Goal: Task Accomplishment & Management: Manage account settings

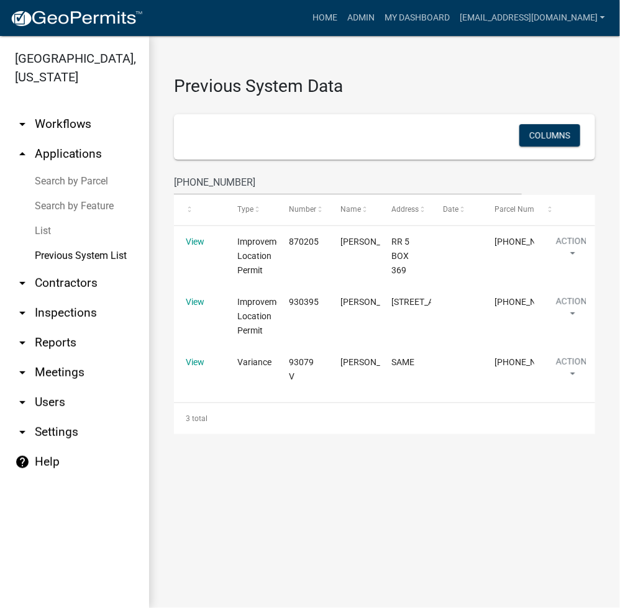
click at [75, 181] on link "Search by Parcel" at bounding box center [74, 181] width 149 height 25
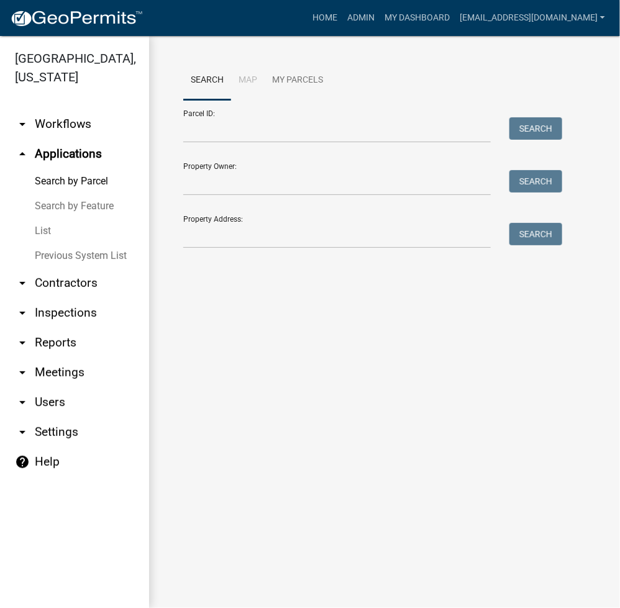
click at [43, 236] on link "List" at bounding box center [74, 231] width 149 height 25
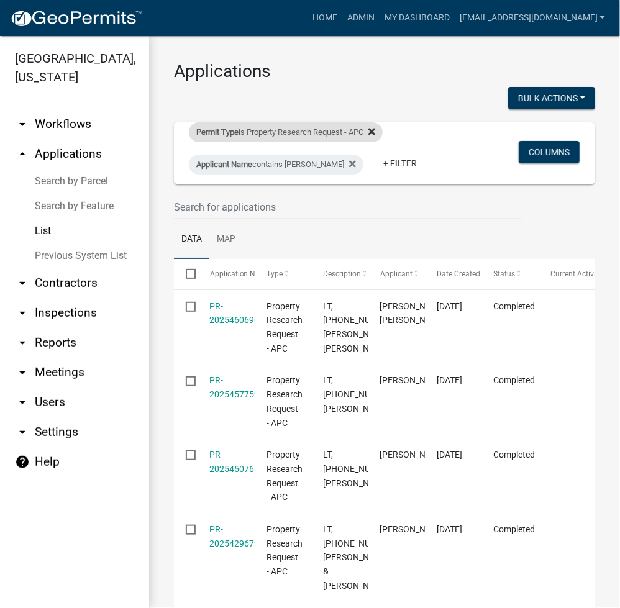
click at [375, 135] on icon at bounding box center [371, 132] width 7 height 10
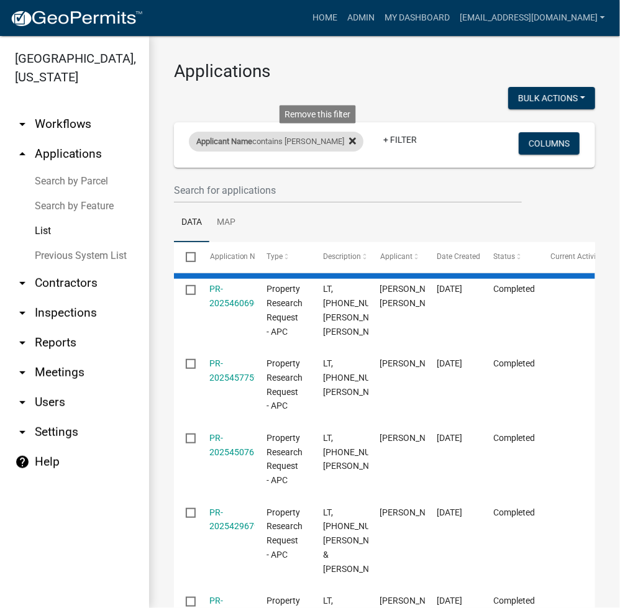
click at [344, 141] on fa-icon at bounding box center [350, 142] width 12 height 20
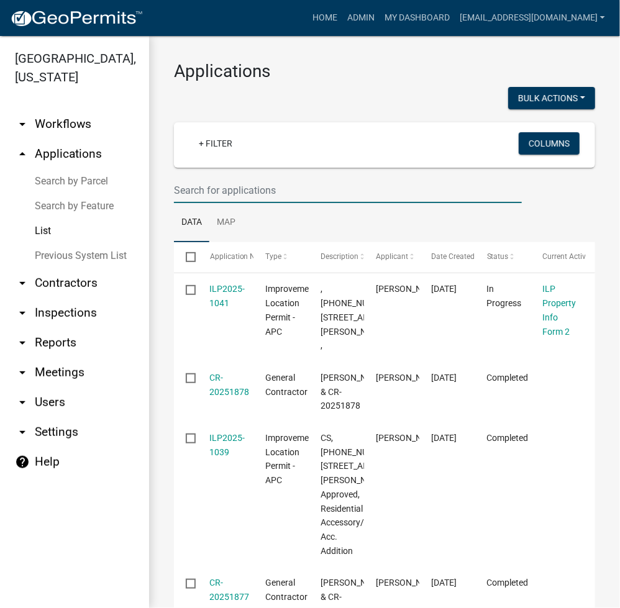
click at [215, 192] on input "text" at bounding box center [348, 190] width 348 height 25
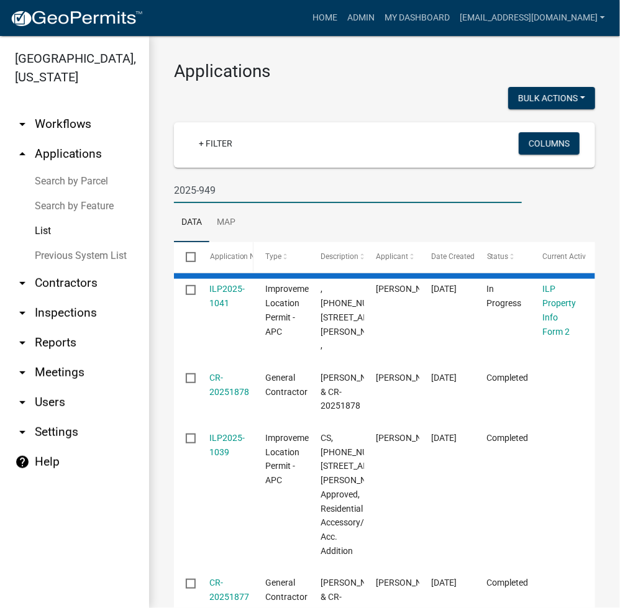
type input "2025-949"
click at [241, 258] on span "Application Number" at bounding box center [244, 256] width 68 height 9
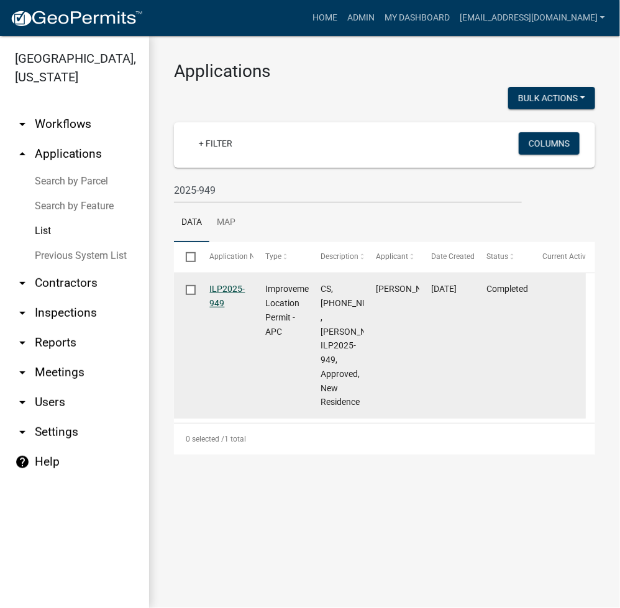
click at [235, 287] on link "ILP2025-949" at bounding box center [227, 296] width 35 height 24
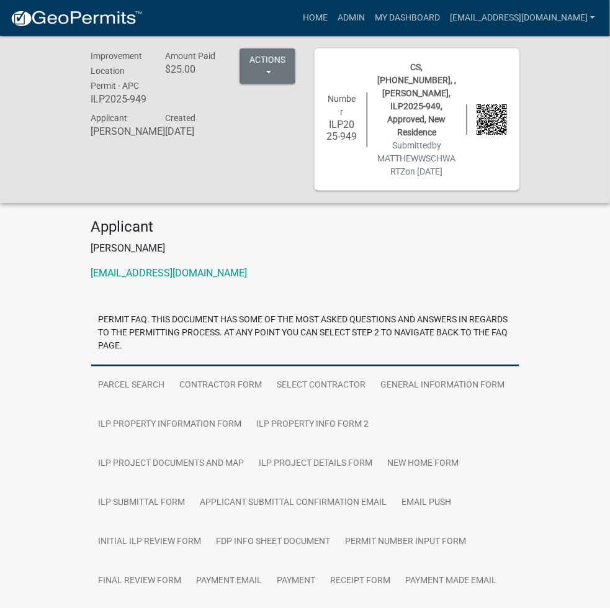
click at [246, 600] on link "County Assigned Address Form" at bounding box center [249, 620] width 156 height 40
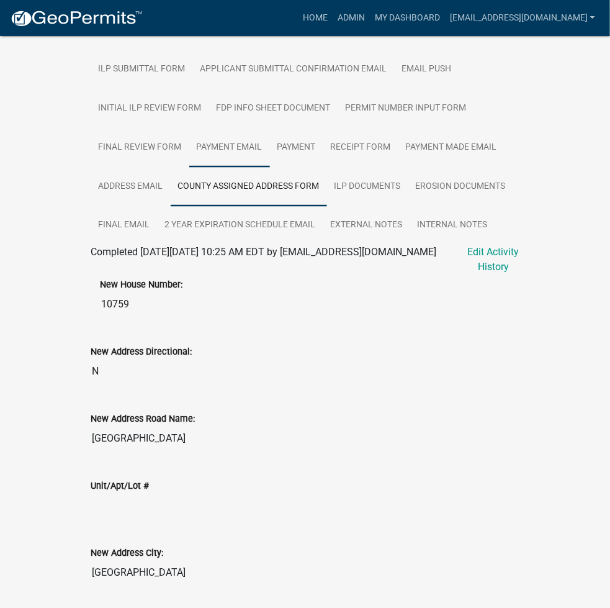
scroll to position [476, 0]
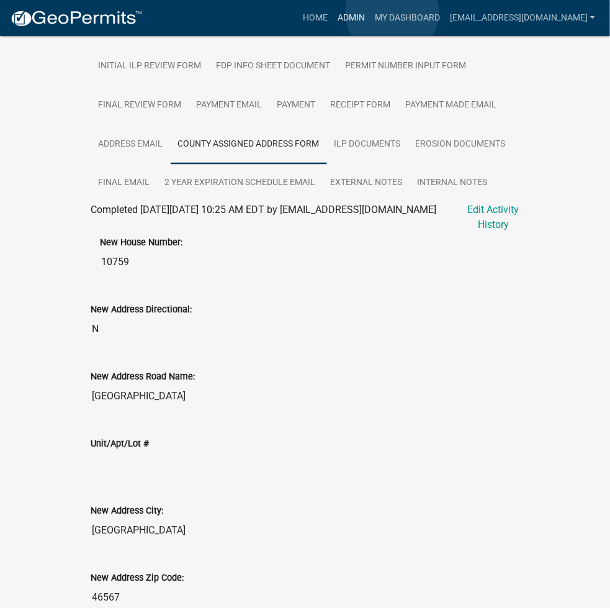
click at [370, 12] on link "Admin" at bounding box center [351, 18] width 37 height 24
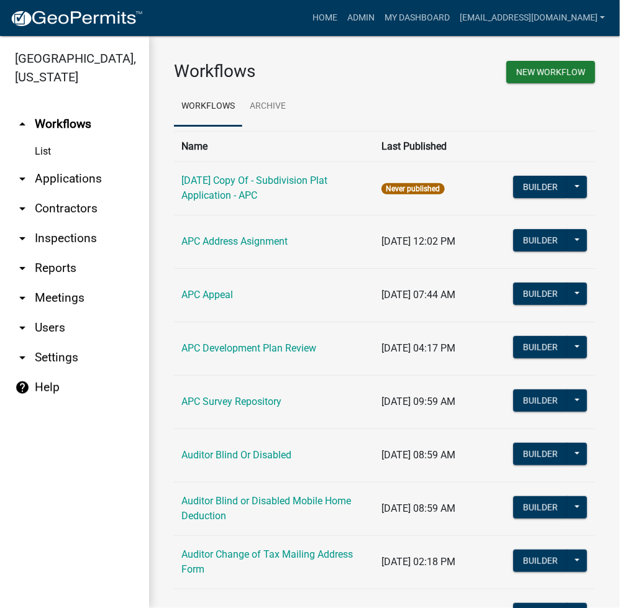
click at [71, 189] on link "arrow_drop_down Applications" at bounding box center [74, 179] width 149 height 30
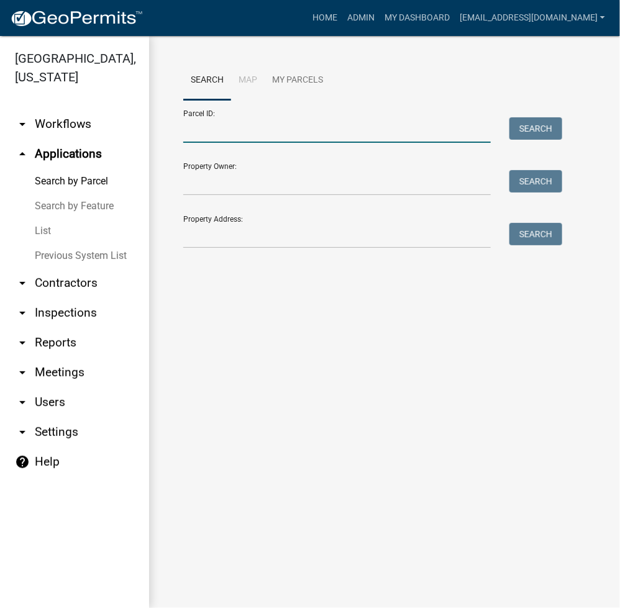
click at [208, 138] on input "Parcel ID:" at bounding box center [336, 129] width 307 height 25
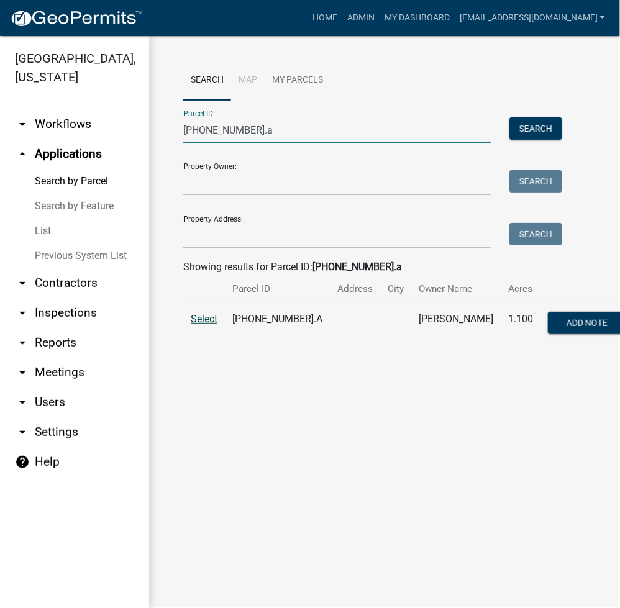
click at [191, 322] on span "Select" at bounding box center [204, 319] width 27 height 12
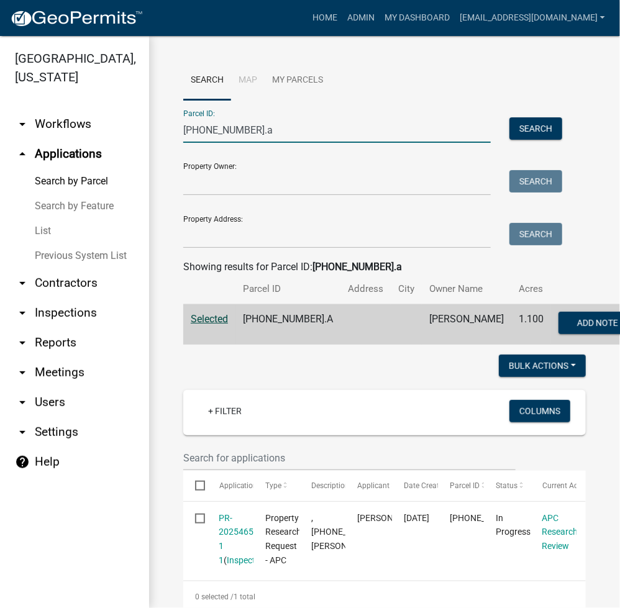
drag, startPoint x: 252, startPoint y: 127, endPoint x: 156, endPoint y: 141, distance: 97.2
click at [149, 137] on div "Search Map My Parcels Parcel ID: 029-047-122.a Search Property Owner: Search Pr…" at bounding box center [384, 497] width 471 height 922
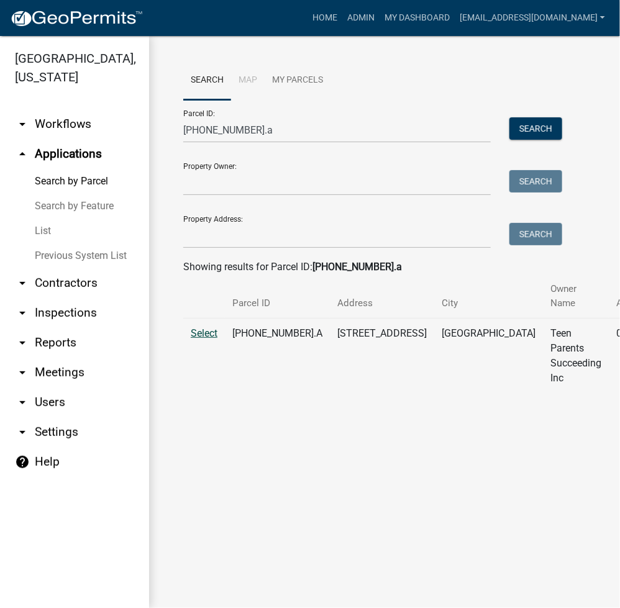
click at [206, 328] on span "Select" at bounding box center [204, 333] width 27 height 12
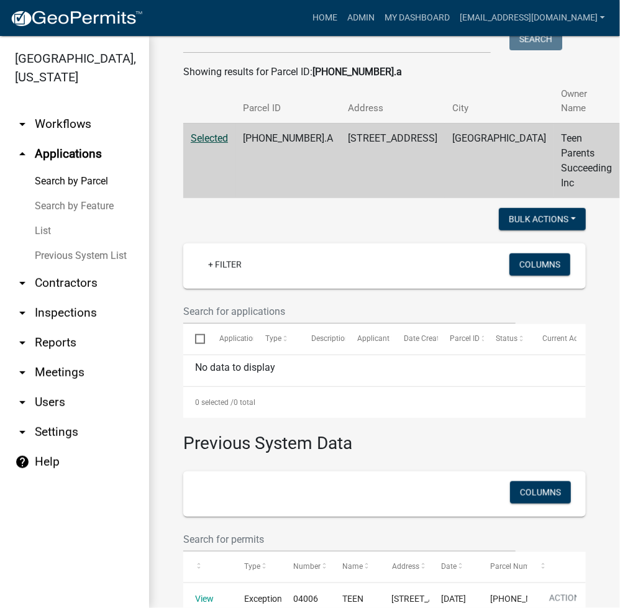
scroll to position [574, 0]
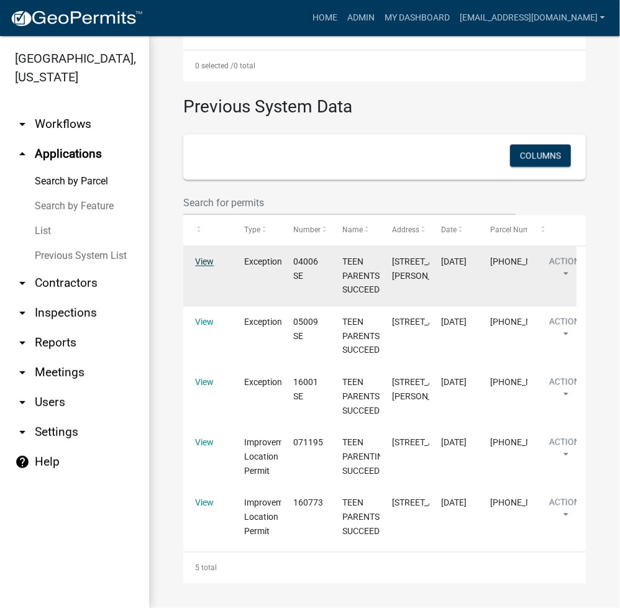
click at [209, 257] on link "View" at bounding box center [204, 262] width 19 height 10
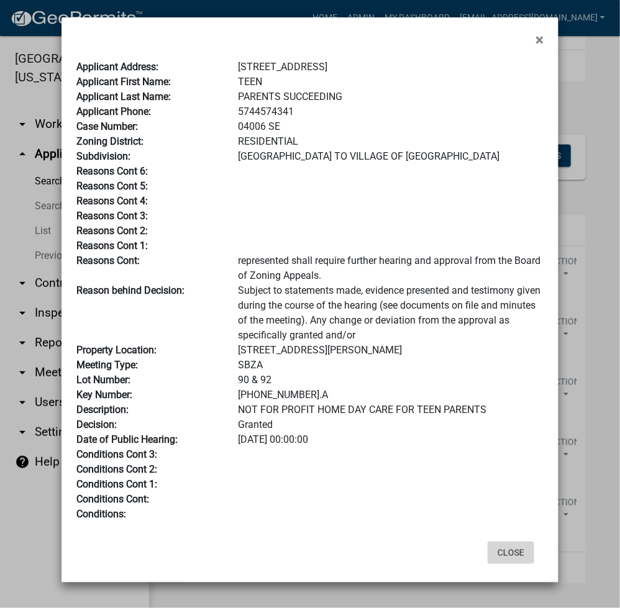
click at [521, 559] on button "Close" at bounding box center [510, 552] width 47 height 22
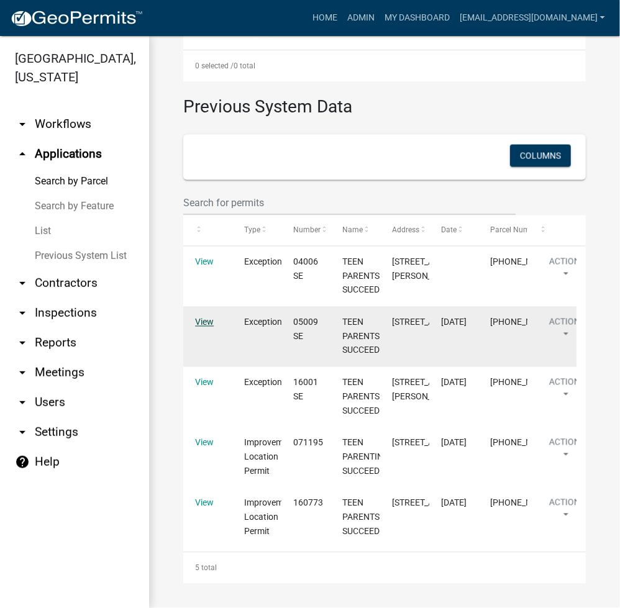
click at [211, 317] on link "View" at bounding box center [204, 322] width 19 height 10
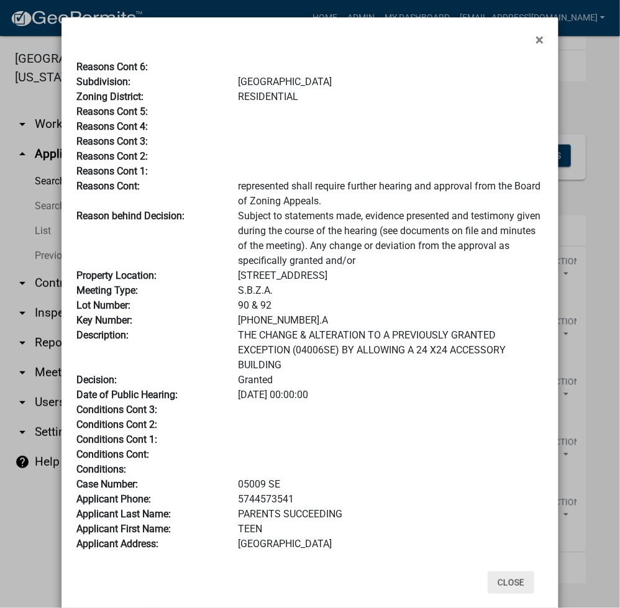
click at [523, 593] on button "Close" at bounding box center [510, 582] width 47 height 22
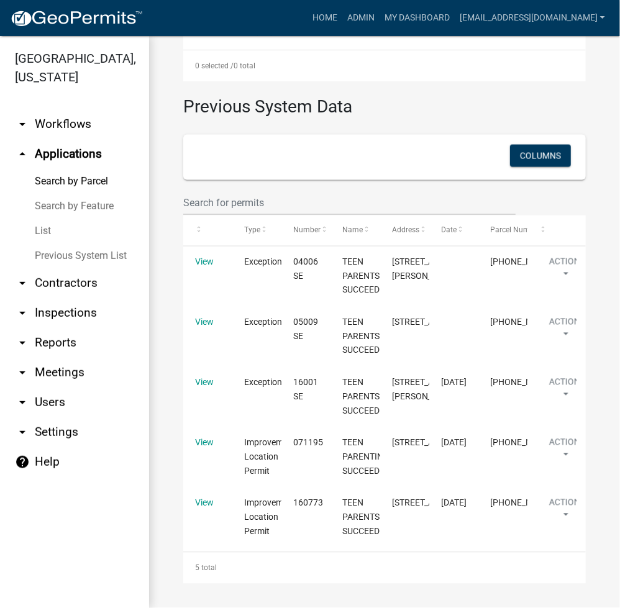
scroll to position [0, 0]
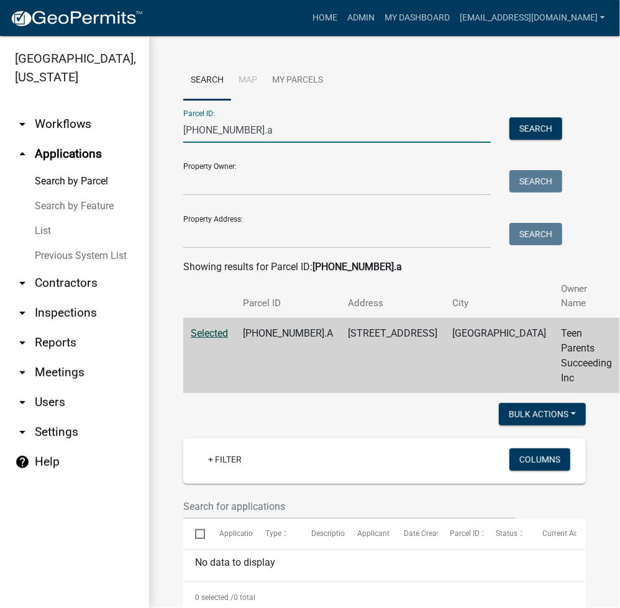
drag, startPoint x: 248, startPoint y: 132, endPoint x: 148, endPoint y: 148, distance: 100.7
click at [151, 145] on div "Search Map My Parcels Parcel ID: 008-030-127.a Search Property Owner: Search Pr…" at bounding box center [384, 587] width 471 height 1103
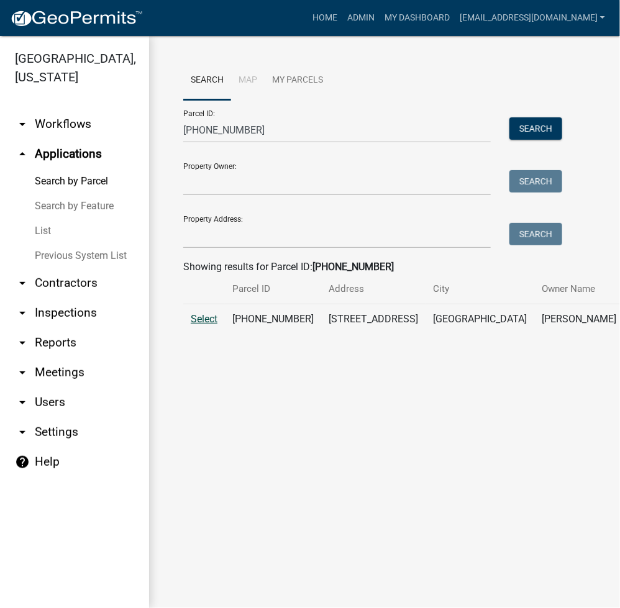
click at [202, 325] on span "Select" at bounding box center [204, 319] width 27 height 12
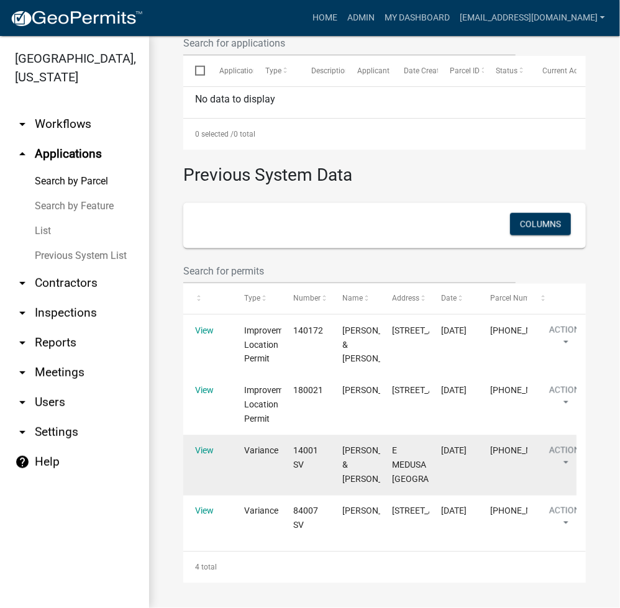
scroll to position [526, 0]
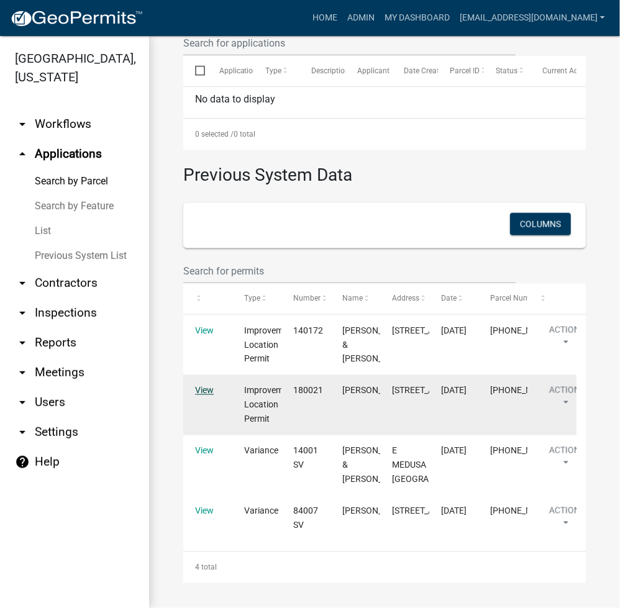
click at [209, 386] on link "View" at bounding box center [204, 391] width 19 height 10
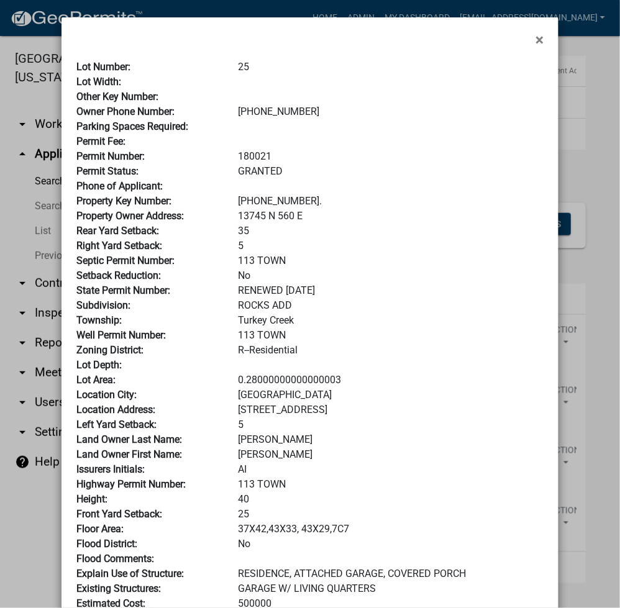
scroll to position [185, 0]
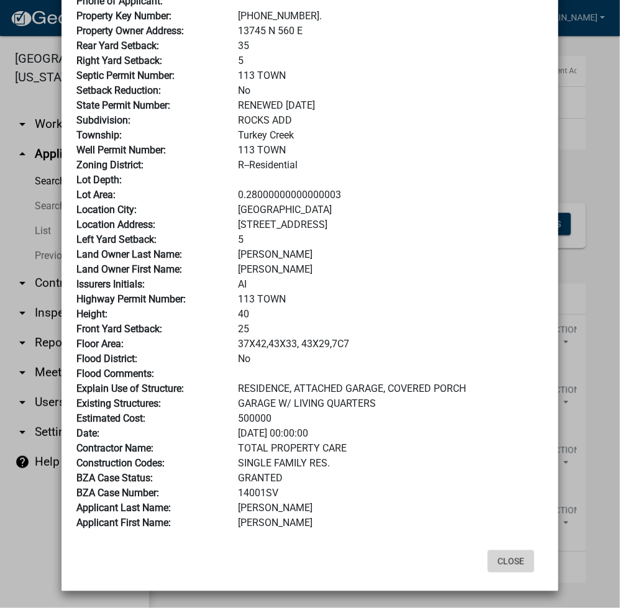
click at [502, 570] on button "Close" at bounding box center [510, 561] width 47 height 22
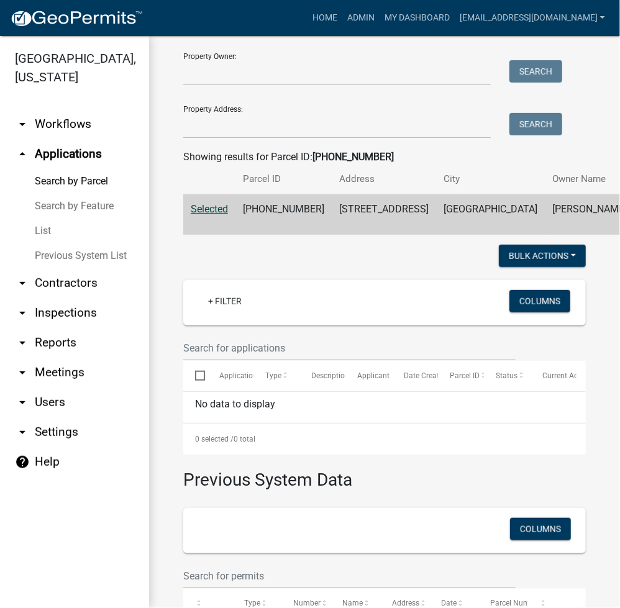
scroll to position [0, 0]
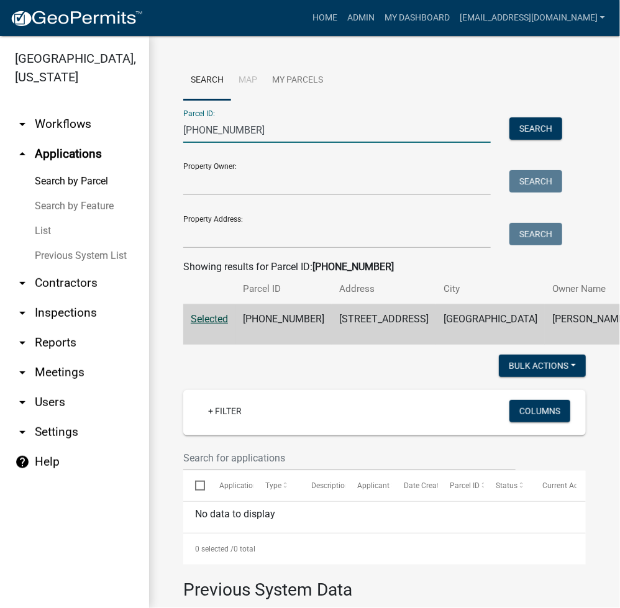
drag, startPoint x: 245, startPoint y: 131, endPoint x: 166, endPoint y: 155, distance: 82.9
click at [160, 150] on div "Search Map My Parcels Parcel ID: 008-029-048 Search Property Owner: Search Prop…" at bounding box center [384, 529] width 471 height 987
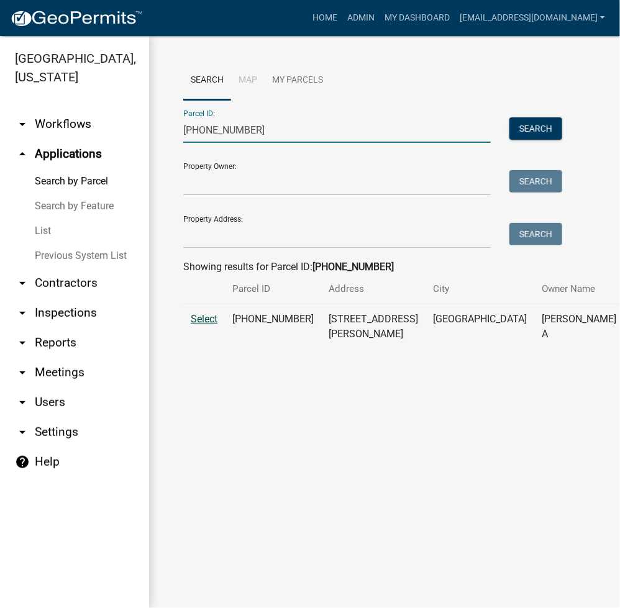
click at [201, 325] on span "Select" at bounding box center [204, 319] width 27 height 12
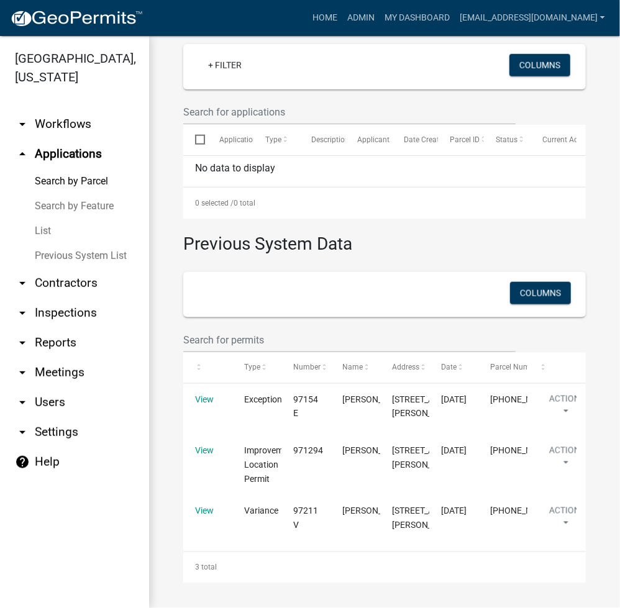
scroll to position [508, 0]
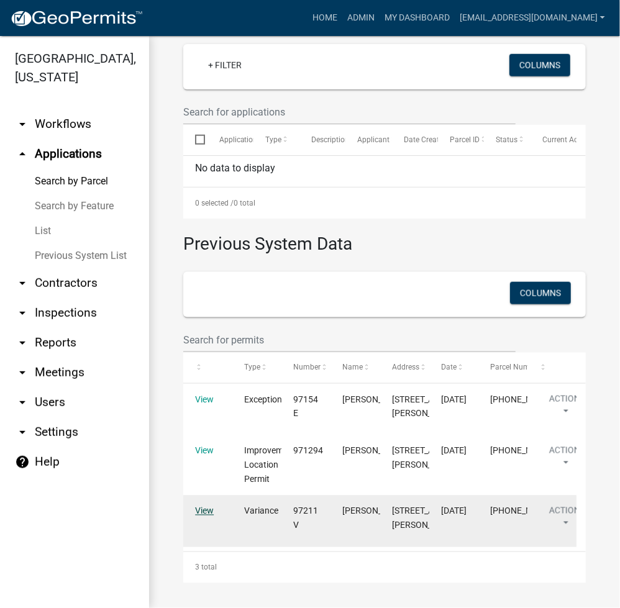
click at [214, 506] on link "View" at bounding box center [204, 511] width 19 height 10
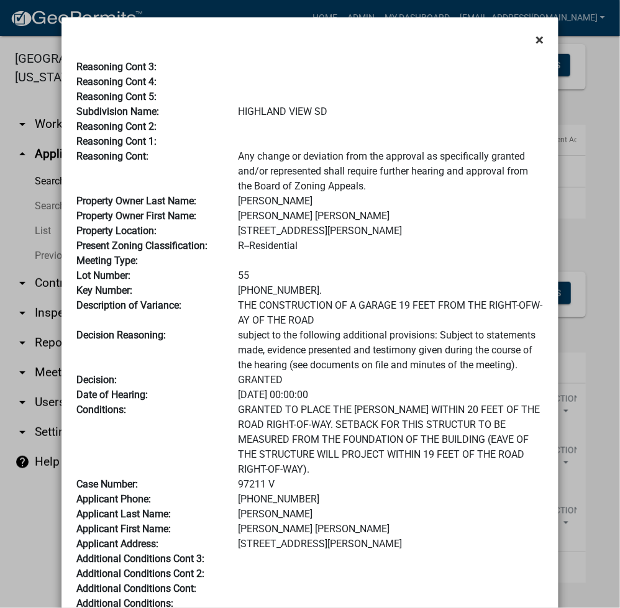
click at [530, 40] on button "×" at bounding box center [539, 39] width 28 height 35
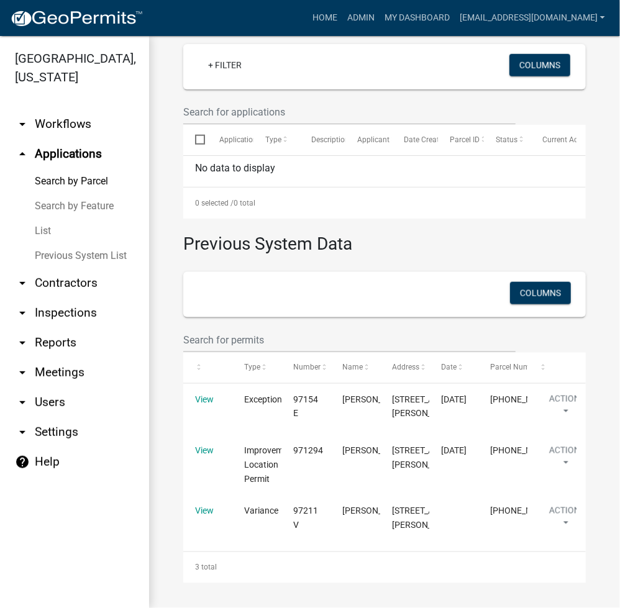
scroll to position [12, 0]
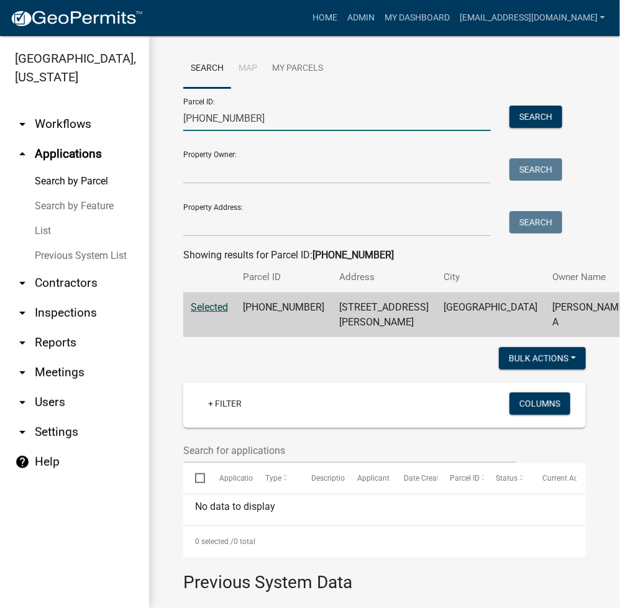
click at [241, 120] on input "007-091-027" at bounding box center [336, 118] width 307 height 25
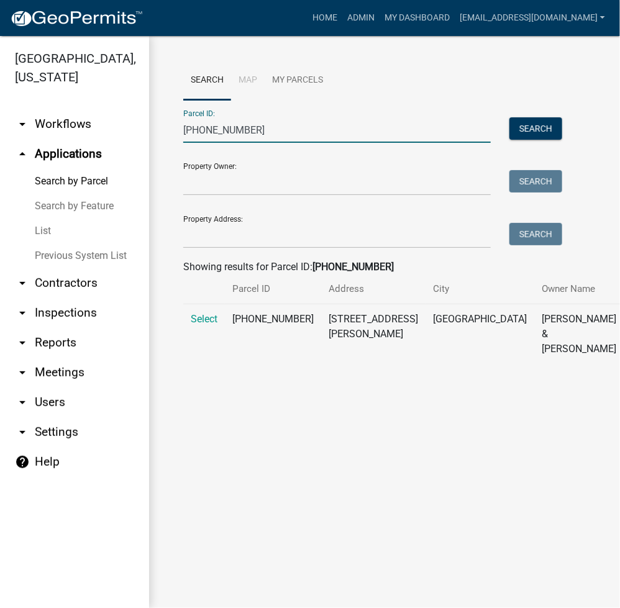
type input "005-114-008"
click at [220, 339] on td "Select" at bounding box center [204, 334] width 42 height 60
click at [207, 325] on span "Select" at bounding box center [204, 319] width 27 height 12
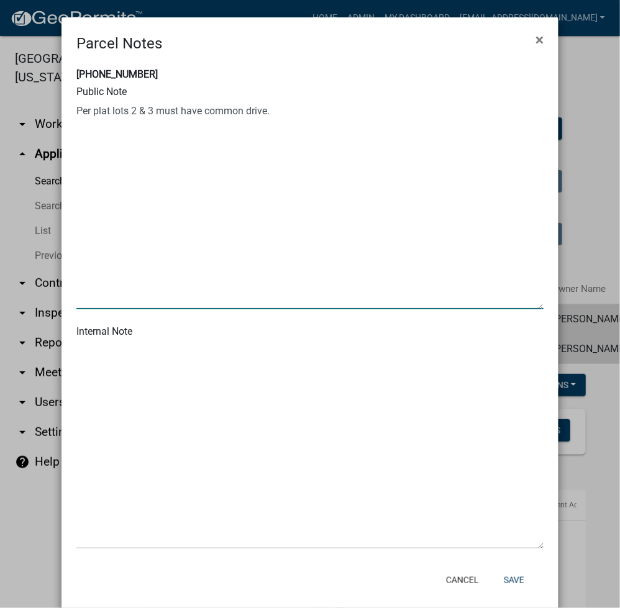
click at [420, 125] on textarea at bounding box center [309, 205] width 467 height 207
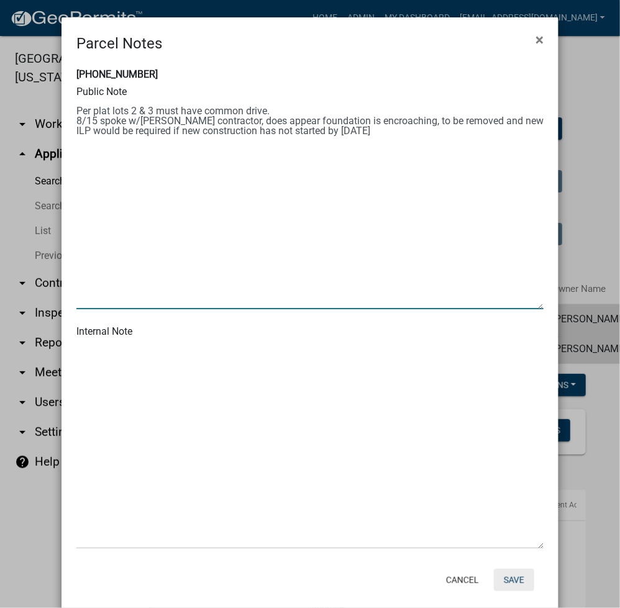
type textarea "Per plat lots 2 & 3 must have common drive. 8/15 spoke w/Kyle Horn contractor, …"
click at [500, 587] on button "Save" at bounding box center [514, 580] width 40 height 22
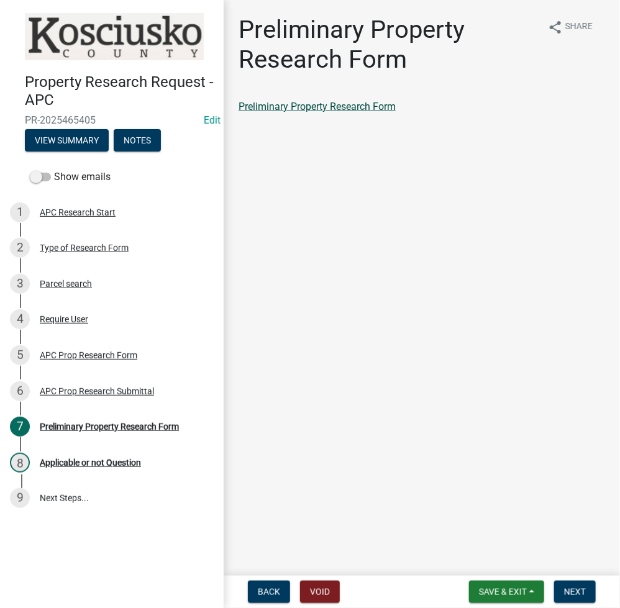
click at [319, 106] on link "Preliminary Property Research Form" at bounding box center [316, 107] width 157 height 12
click at [571, 596] on button "Next" at bounding box center [575, 592] width 42 height 22
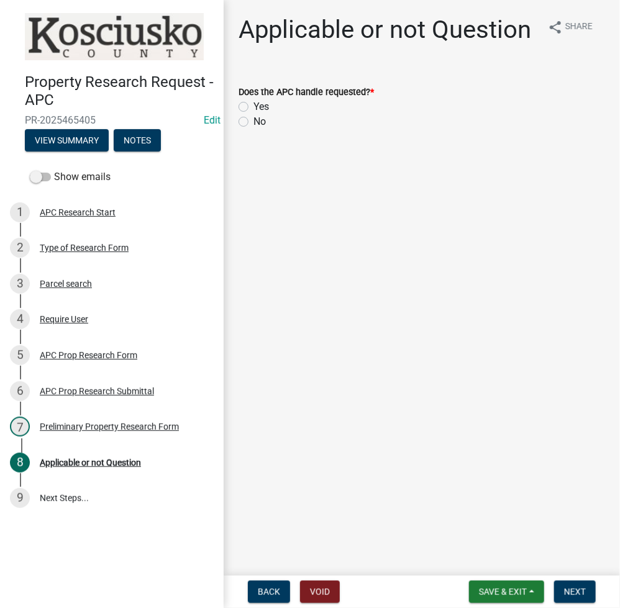
click at [253, 103] on label "Yes" at bounding box center [261, 106] width 16 height 15
click at [253, 103] on input "Yes" at bounding box center [257, 103] width 8 height 8
radio input "true"
click at [582, 589] on span "Next" at bounding box center [575, 592] width 22 height 10
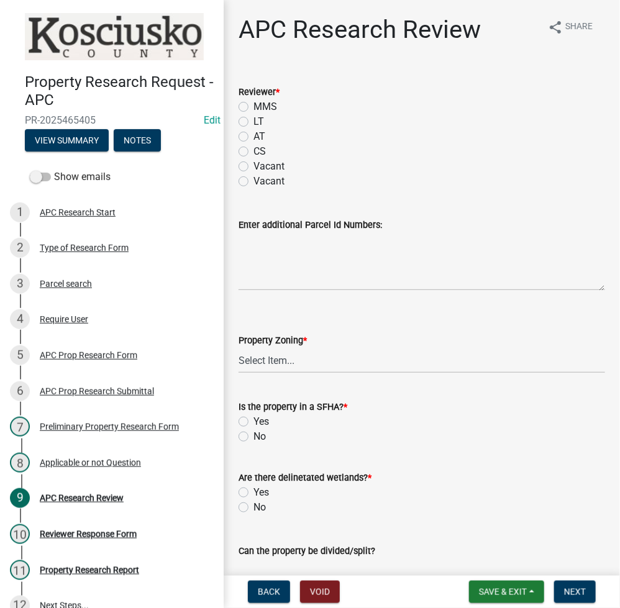
click at [253, 120] on label "LT" at bounding box center [258, 121] width 11 height 15
click at [253, 120] on input "LT" at bounding box center [257, 118] width 8 height 8
radio input "true"
click at [273, 351] on select "Select Item... Agricultural Agricultural 2 Residential Commercial Industrial 1 …" at bounding box center [421, 360] width 366 height 25
click at [238, 348] on select "Select Item... Agricultural Agricultural 2 Residential Commercial Industrial 1 …" at bounding box center [421, 360] width 366 height 25
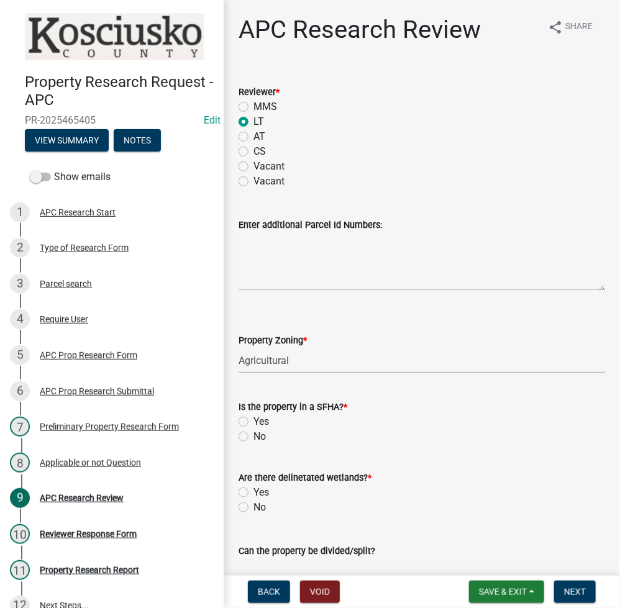
select select "fa378ffa-5b76-4540-9014-3a35c1b5764a"
click at [253, 437] on label "No" at bounding box center [259, 436] width 12 height 15
click at [253, 437] on input "No" at bounding box center [257, 433] width 8 height 8
radio input "true"
click at [253, 502] on label "No" at bounding box center [259, 507] width 12 height 15
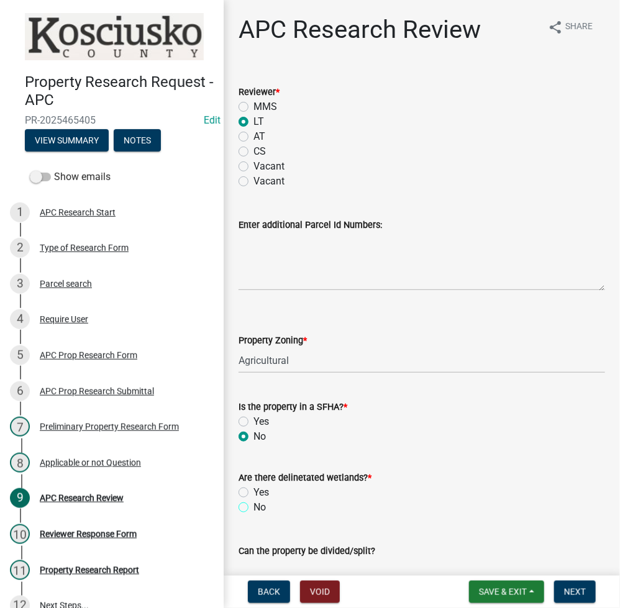
click at [253, 502] on input "No" at bounding box center [257, 504] width 8 height 8
radio input "true"
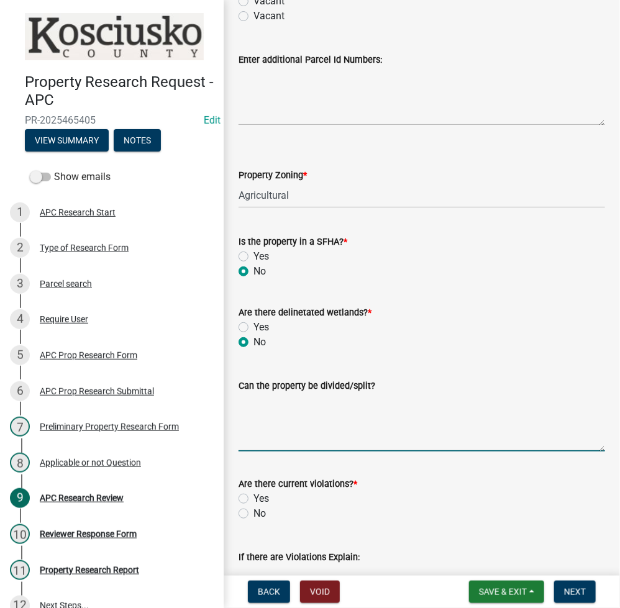
click at [289, 404] on textarea "Can the property be divided/split?" at bounding box center [421, 422] width 366 height 58
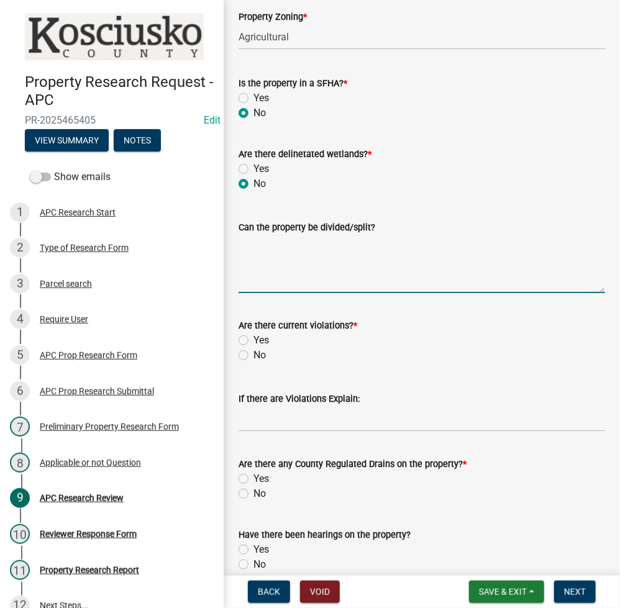
scroll to position [331, 0]
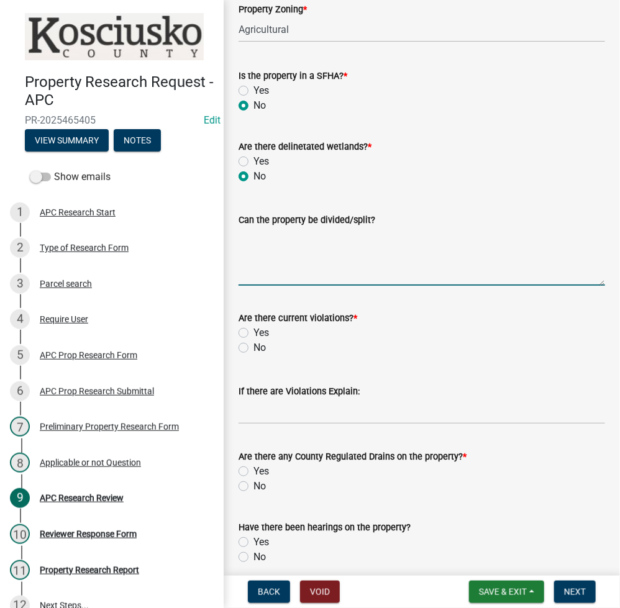
click at [317, 256] on textarea "Can the property be divided/split?" at bounding box center [421, 256] width 366 height 58
type textarea "There have been 2 tracts under 20 ac and a sd, allowing one more tract under 20…"
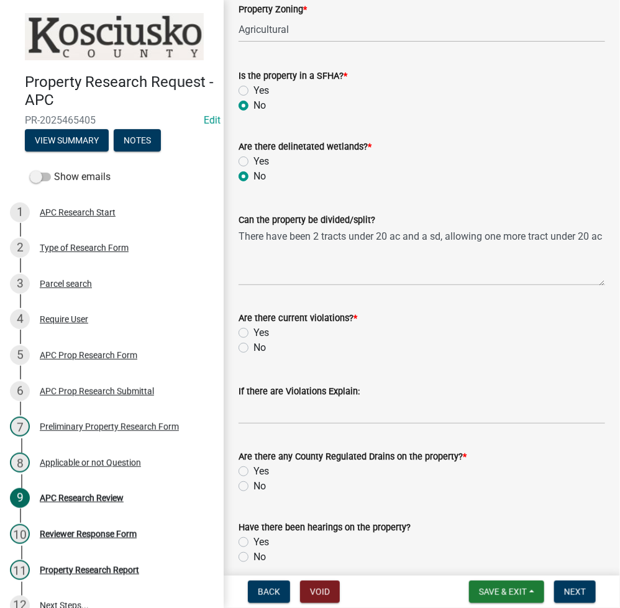
click at [253, 350] on label "No" at bounding box center [259, 347] width 12 height 15
click at [253, 348] on input "No" at bounding box center [257, 344] width 8 height 8
radio input "true"
click at [253, 486] on label "No" at bounding box center [259, 486] width 12 height 15
click at [253, 486] on input "No" at bounding box center [257, 483] width 8 height 8
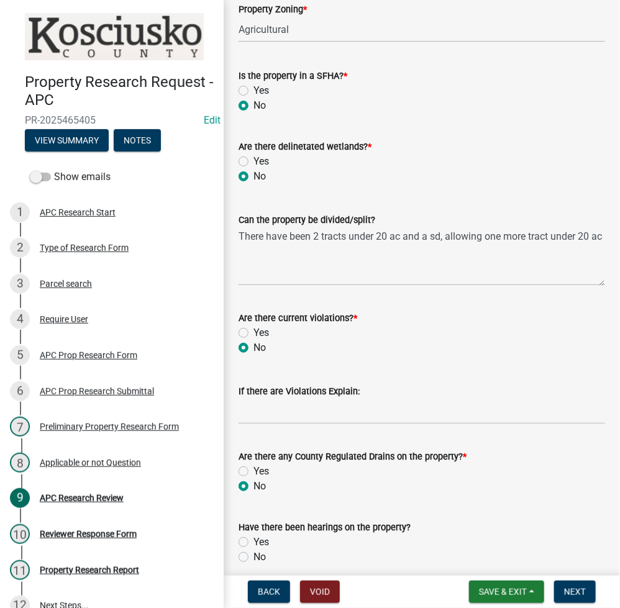
radio input "true"
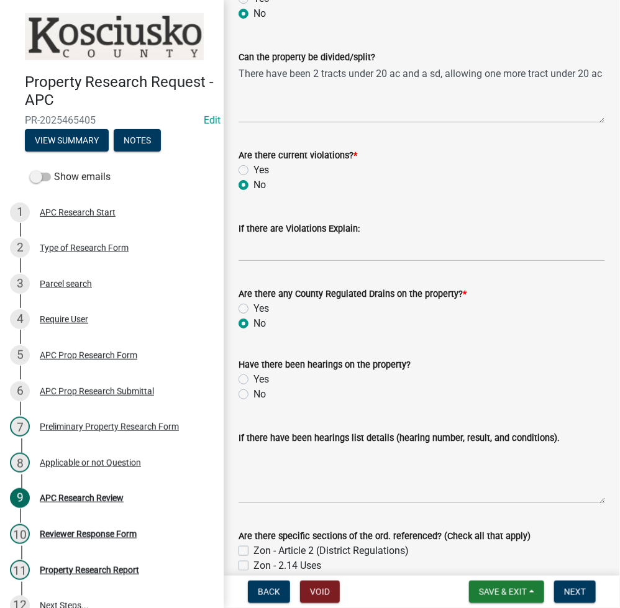
scroll to position [497, 0]
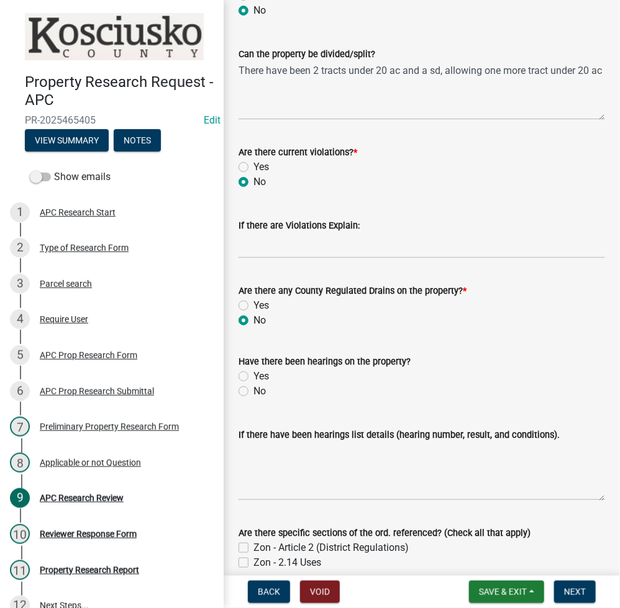
click at [253, 390] on label "No" at bounding box center [259, 391] width 12 height 15
click at [253, 390] on input "No" at bounding box center [257, 388] width 8 height 8
radio input "true"
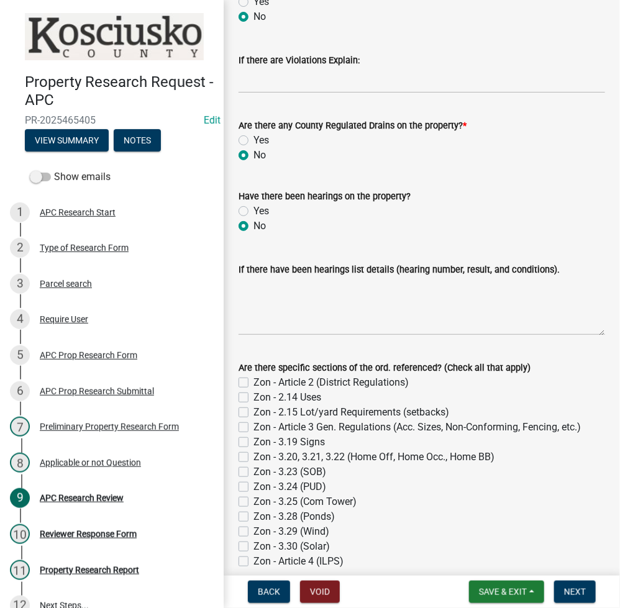
scroll to position [849, 0]
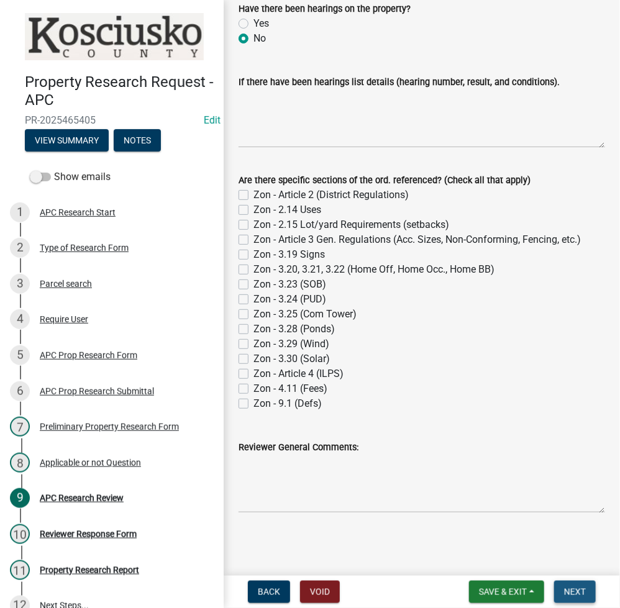
click at [576, 587] on span "Next" at bounding box center [575, 592] width 22 height 10
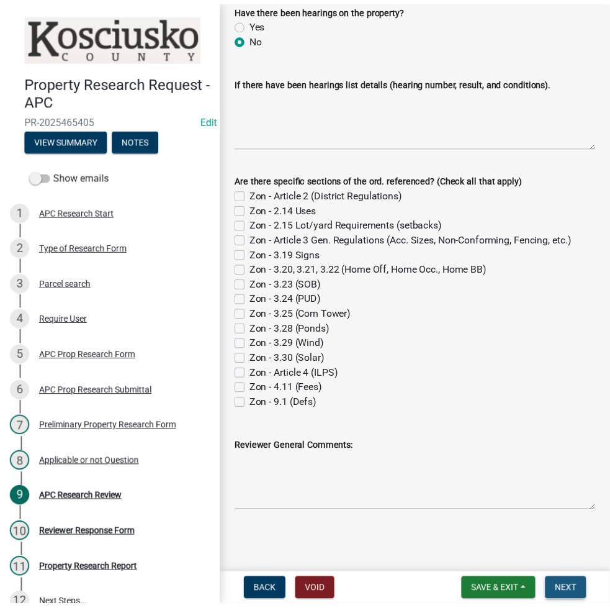
scroll to position [0, 0]
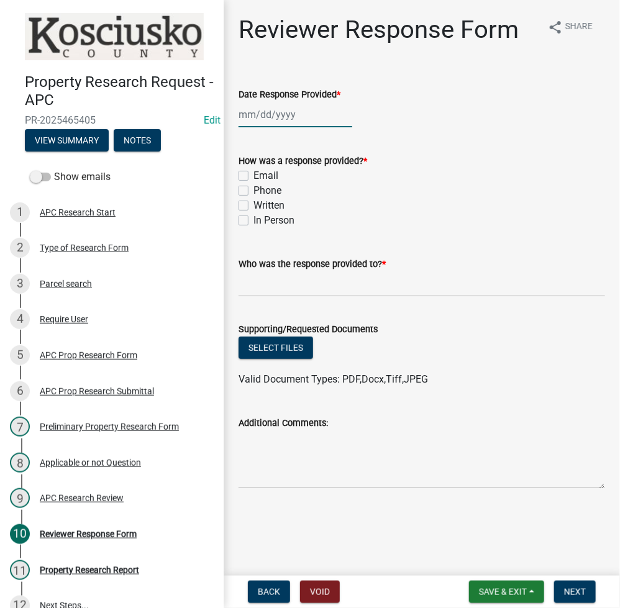
click at [287, 110] on div at bounding box center [295, 114] width 114 height 25
select select "8"
select select "2025"
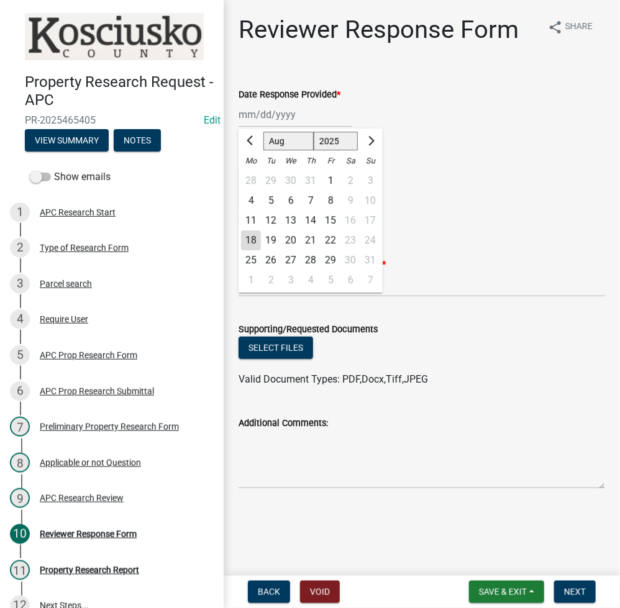
click at [257, 236] on div "18" at bounding box center [251, 240] width 20 height 20
type input "[DATE]"
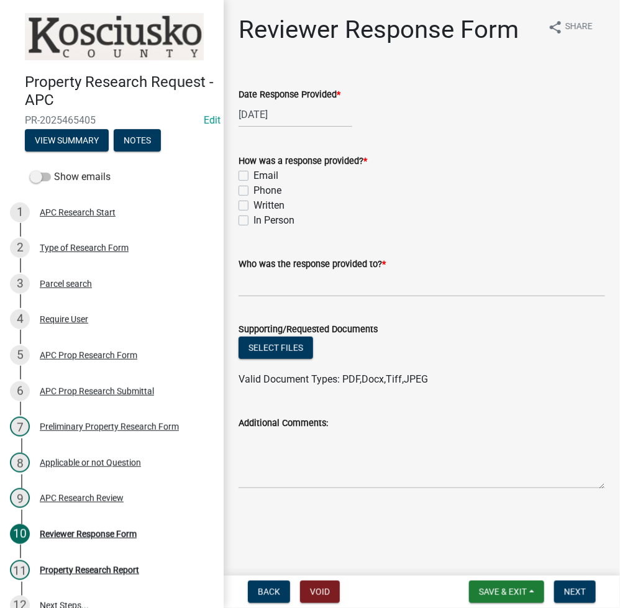
click at [253, 172] on label "Email" at bounding box center [265, 175] width 25 height 15
click at [253, 172] on input "Email" at bounding box center [257, 172] width 8 height 8
checkbox input "true"
checkbox input "false"
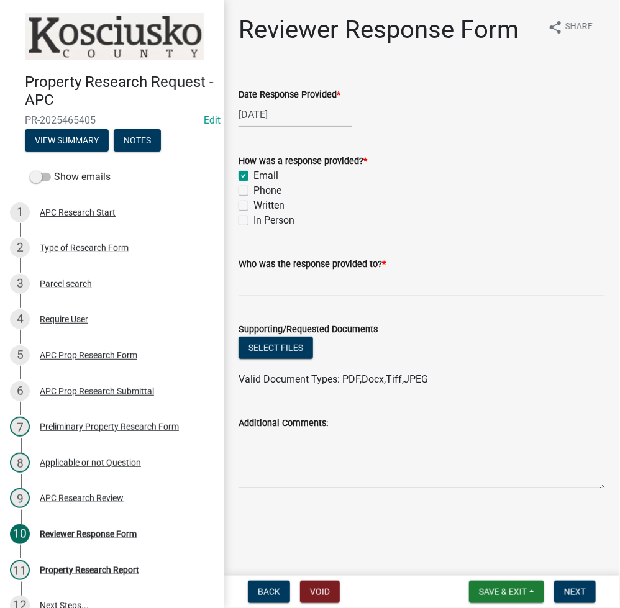
checkbox input "false"
click at [300, 288] on input "Who was the response provided to? *" at bounding box center [421, 283] width 366 height 25
type input "[PERSON_NAME]"
click at [284, 347] on button "Select files" at bounding box center [275, 348] width 75 height 22
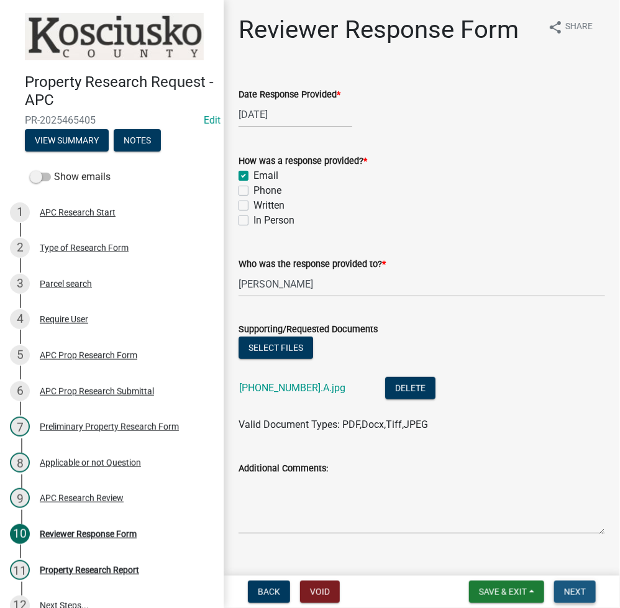
click at [582, 594] on span "Next" at bounding box center [575, 592] width 22 height 10
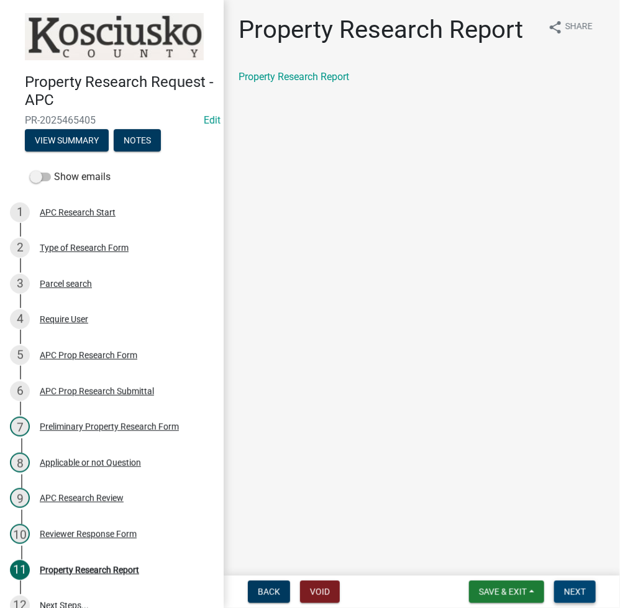
click at [572, 582] on button "Next" at bounding box center [575, 592] width 42 height 22
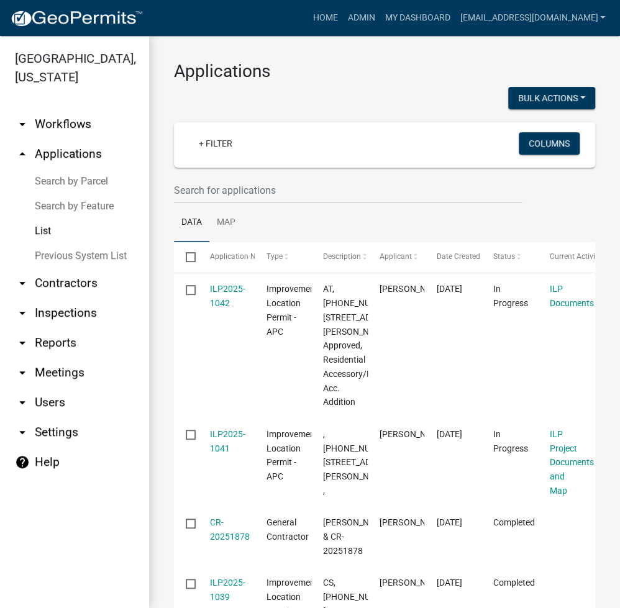
click at [93, 179] on link "Search by Parcel" at bounding box center [74, 181] width 149 height 25
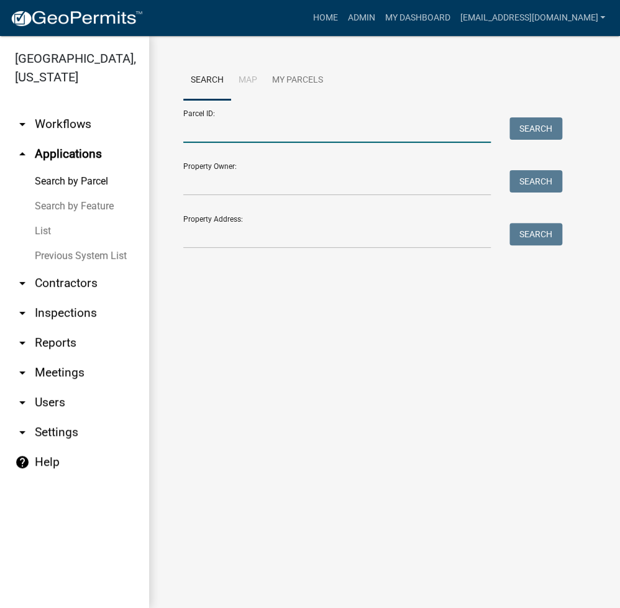
click at [274, 132] on input "Parcel ID:" at bounding box center [336, 129] width 307 height 25
paste input "[PHONE_NUMBER].A"
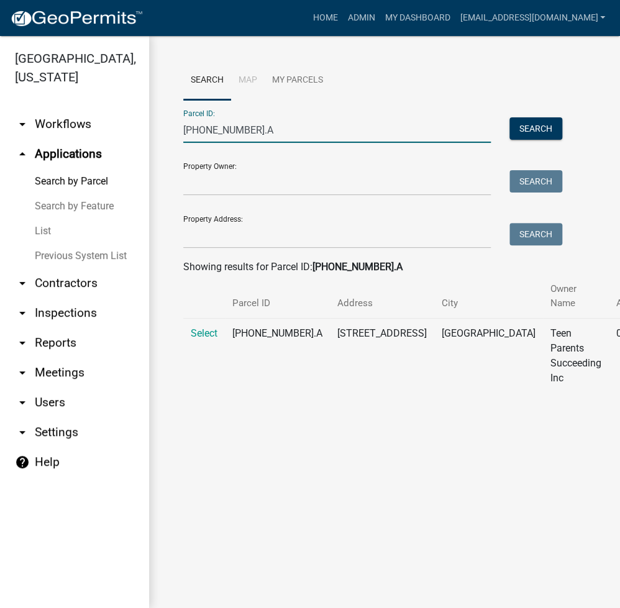
type input "[PHONE_NUMBER].A"
click at [200, 337] on span "Select" at bounding box center [204, 333] width 27 height 12
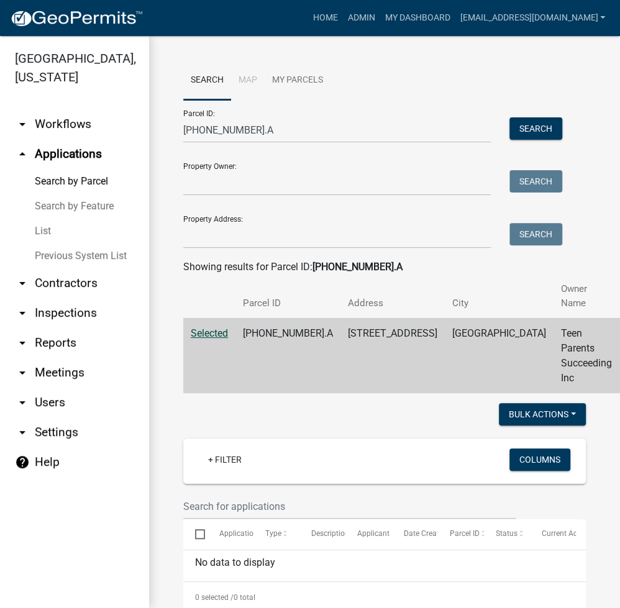
scroll to position [573, 0]
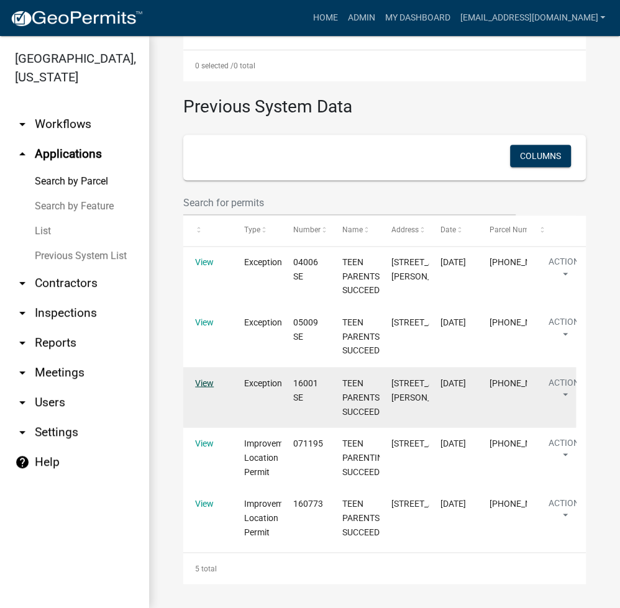
click at [205, 377] on link "View" at bounding box center [204, 382] width 19 height 10
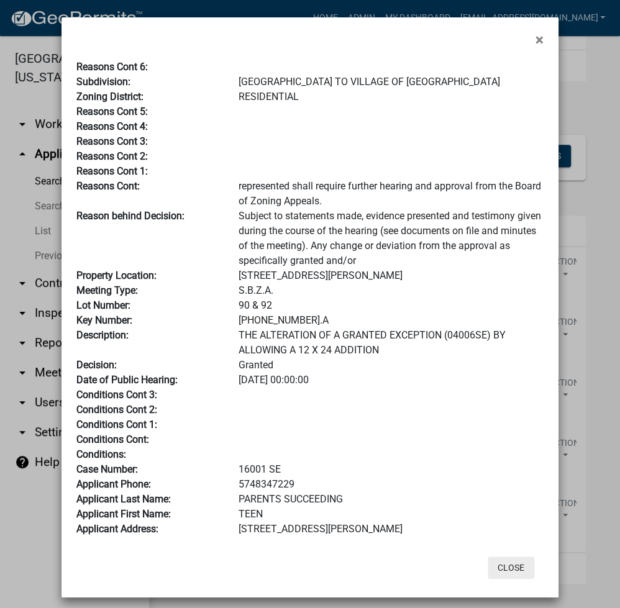
click at [508, 567] on button "Close" at bounding box center [510, 567] width 47 height 22
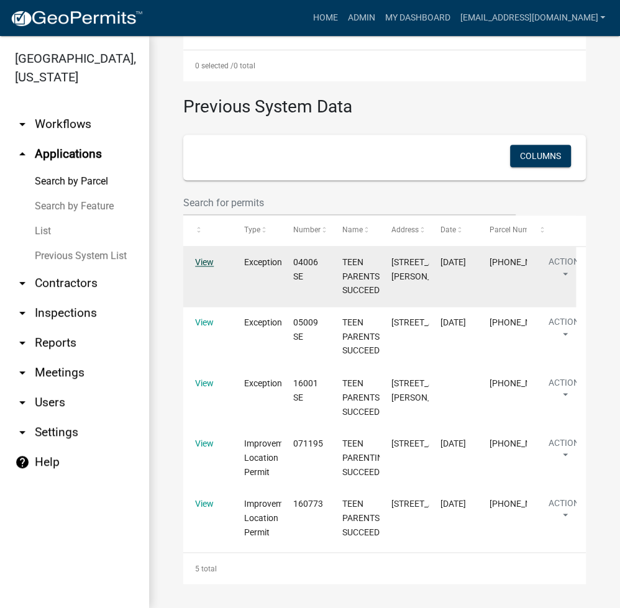
click at [212, 257] on link "View" at bounding box center [204, 262] width 19 height 10
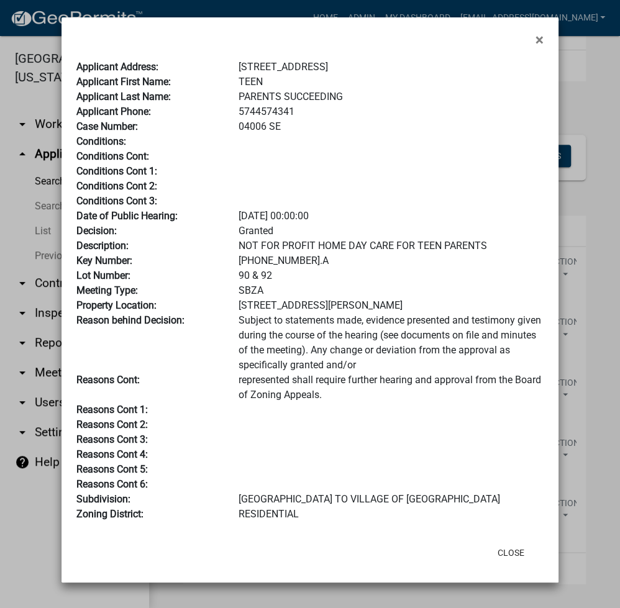
click at [554, 28] on div "×" at bounding box center [309, 32] width 497 height 30
click at [538, 42] on span "×" at bounding box center [539, 39] width 8 height 17
